Goal: Navigation & Orientation: Go to known website

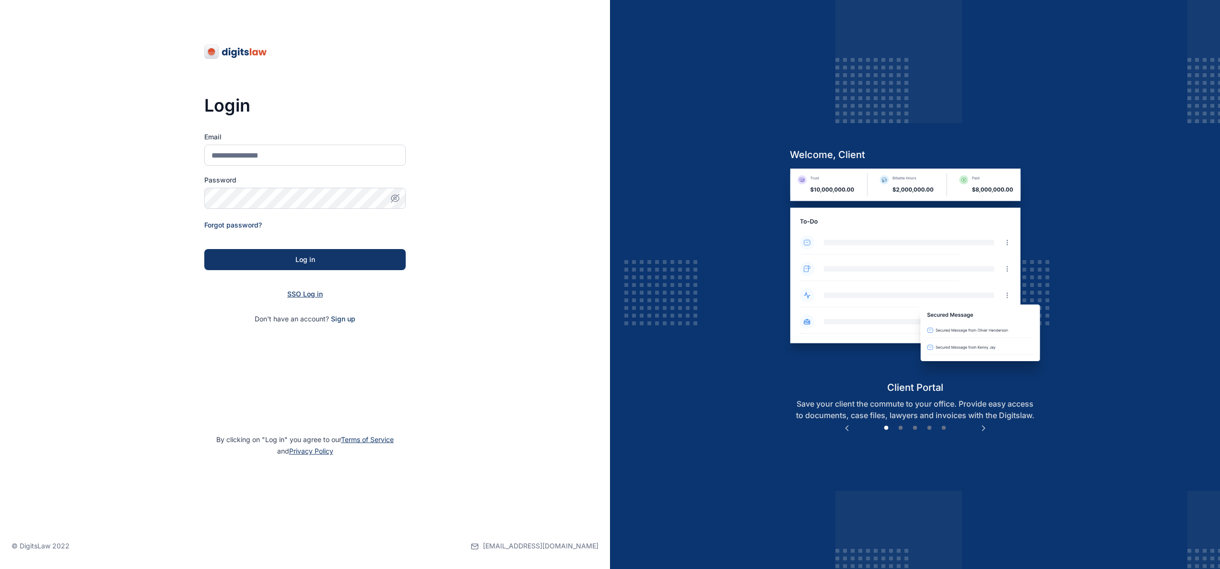
click at [311, 292] on span "SSO Log in" at bounding box center [304, 294] width 35 height 8
